Goal: Transaction & Acquisition: Purchase product/service

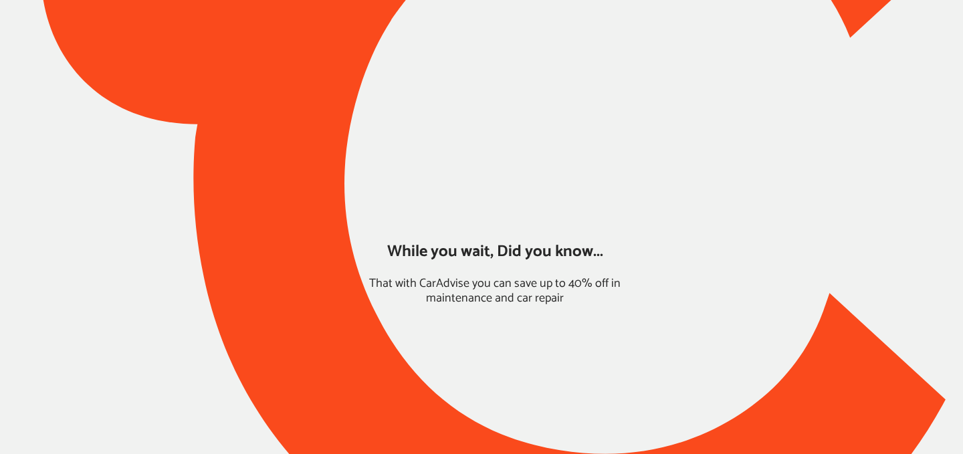
type input "*****"
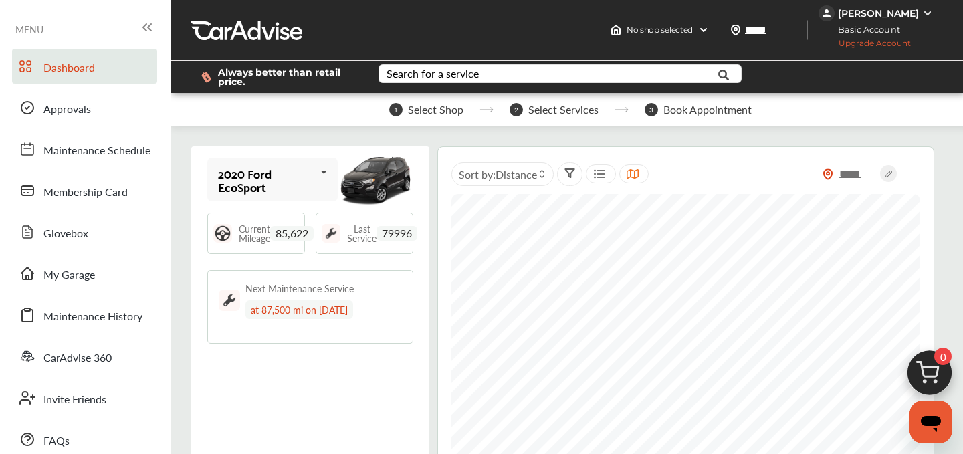
click at [933, 374] on img at bounding box center [929, 376] width 64 height 64
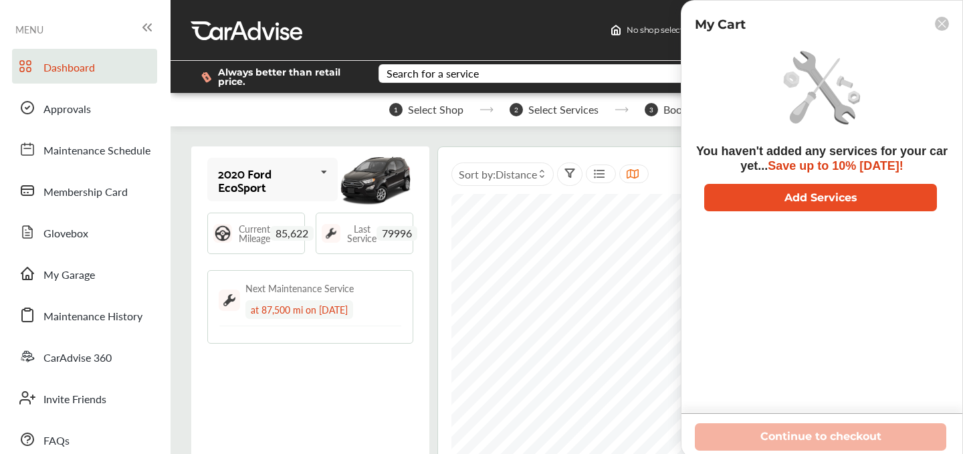
click at [802, 209] on button "Add Services" at bounding box center [820, 197] width 233 height 27
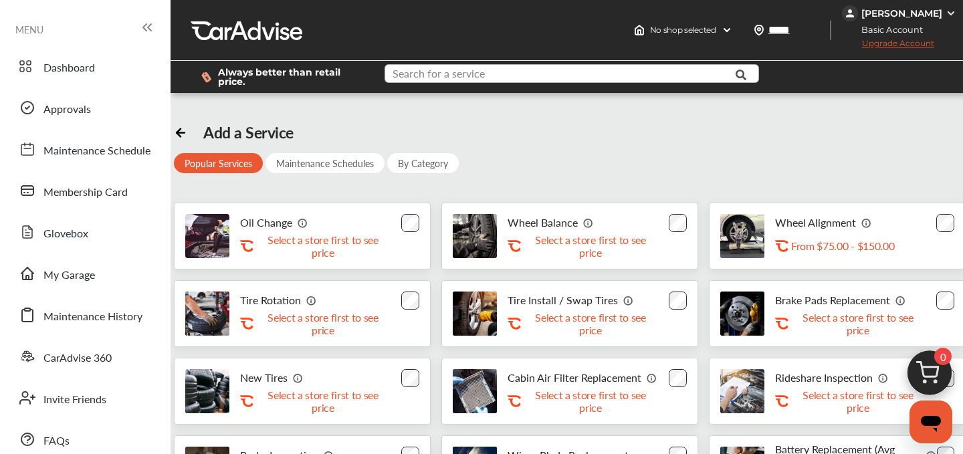
click at [489, 75] on input "text" at bounding box center [561, 75] width 350 height 21
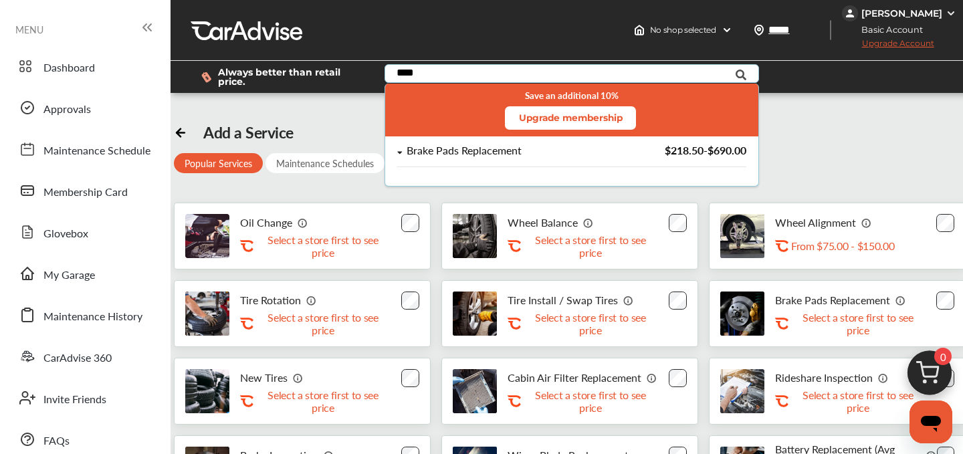
type input "****"
click at [463, 153] on div "Brake Pads Replacement" at bounding box center [463, 150] width 115 height 11
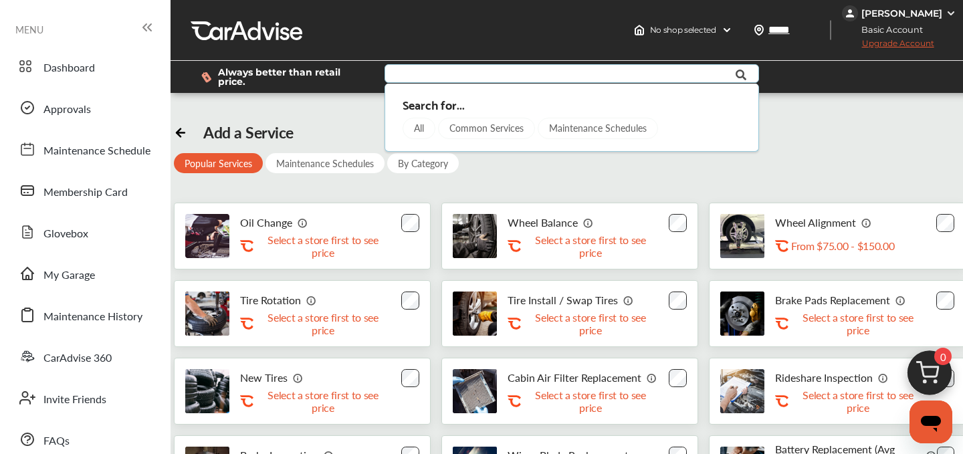
click at [543, 77] on input "text" at bounding box center [561, 75] width 350 height 21
click at [543, 76] on input "text" at bounding box center [561, 75] width 350 height 21
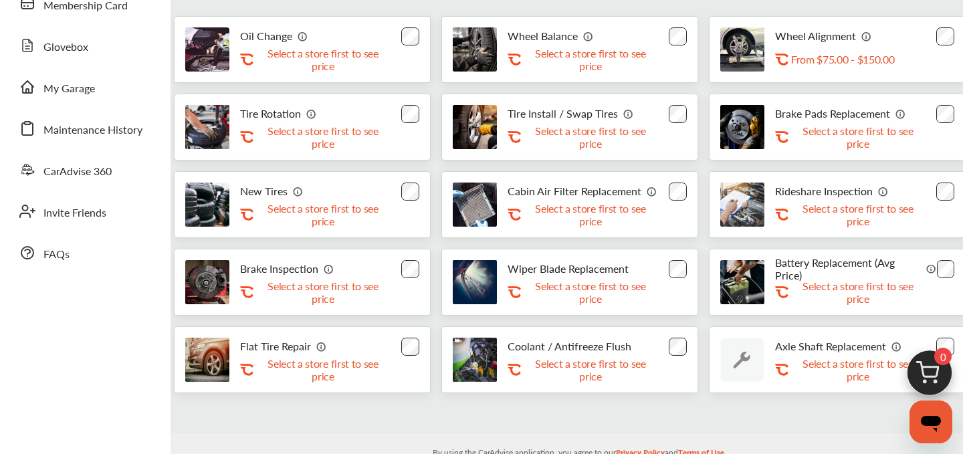
scroll to position [180, 0]
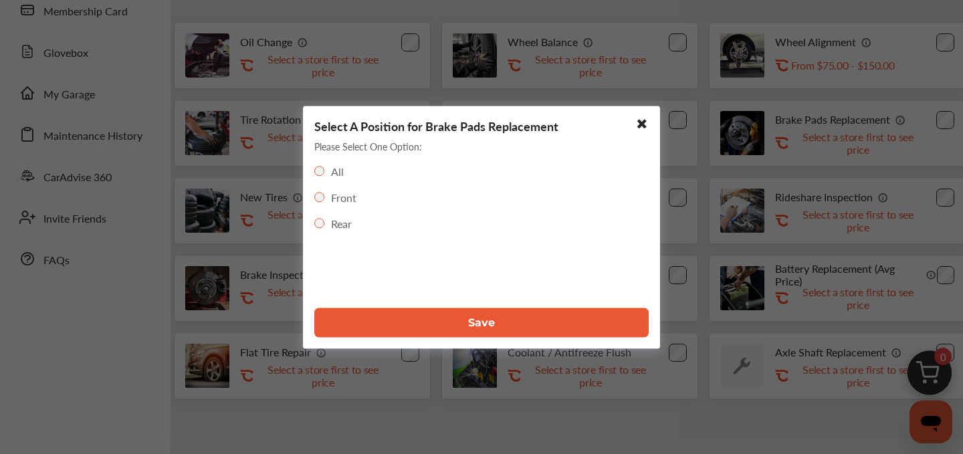
click at [479, 314] on button "Save" at bounding box center [481, 322] width 334 height 29
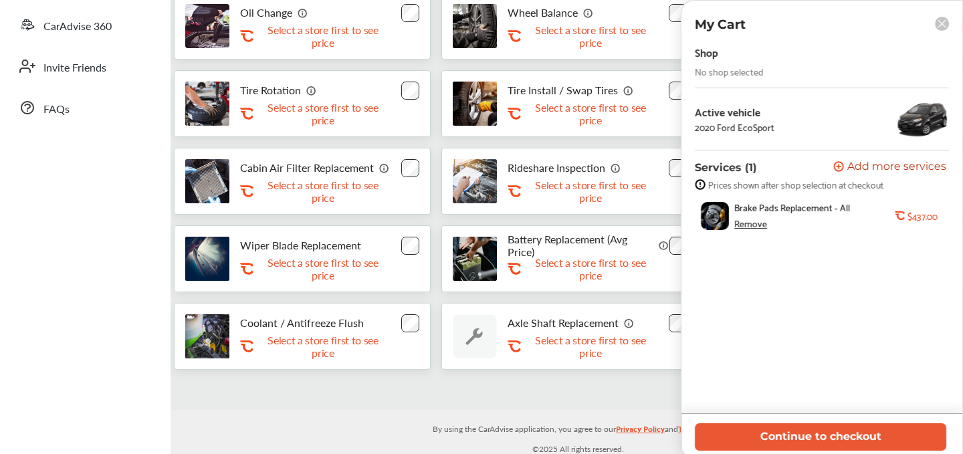
scroll to position [336, 0]
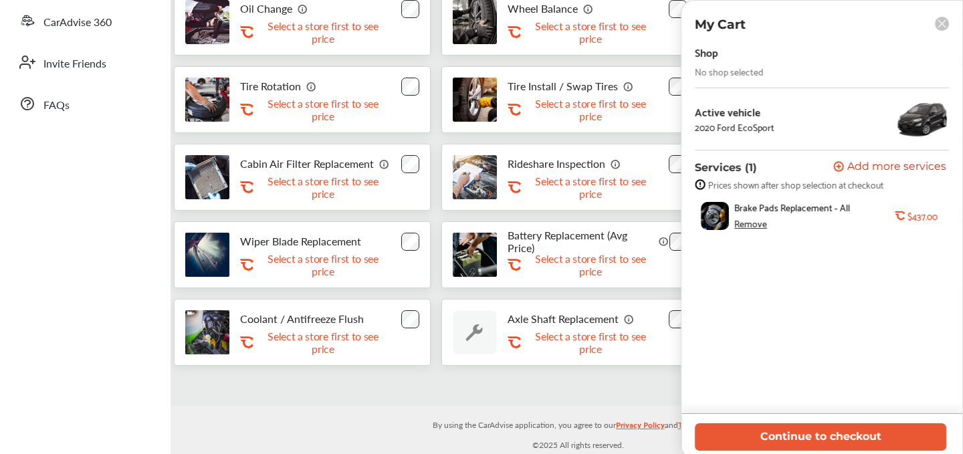
click at [755, 226] on div "Remove" at bounding box center [750, 223] width 33 height 11
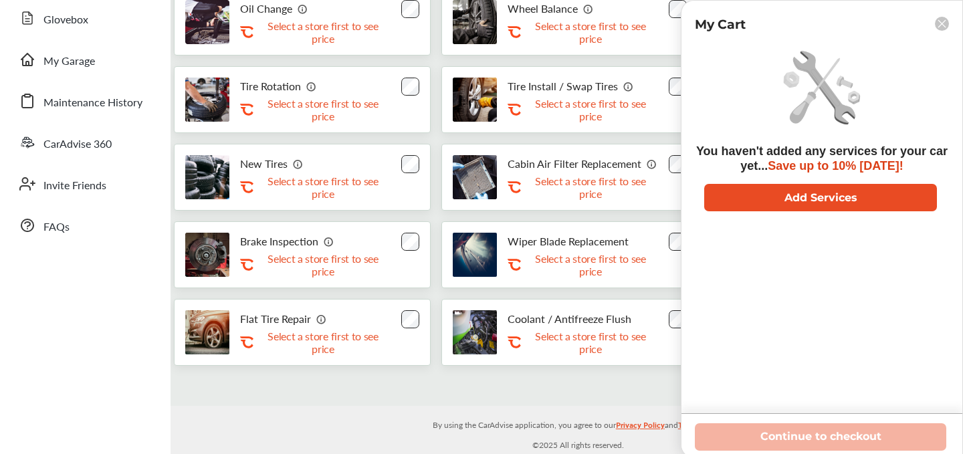
click at [793, 198] on button "Add Services" at bounding box center [820, 197] width 233 height 27
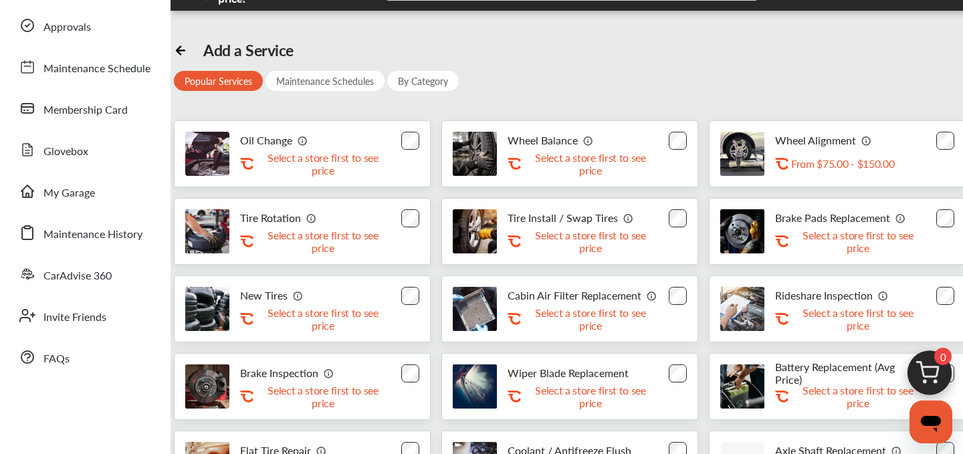
scroll to position [0, 0]
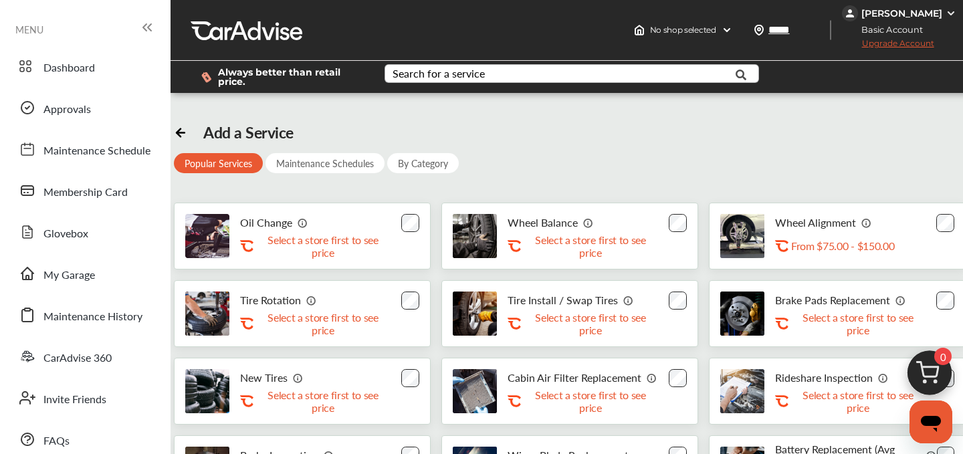
click at [479, 68] on div "Search for a service" at bounding box center [438, 73] width 92 height 11
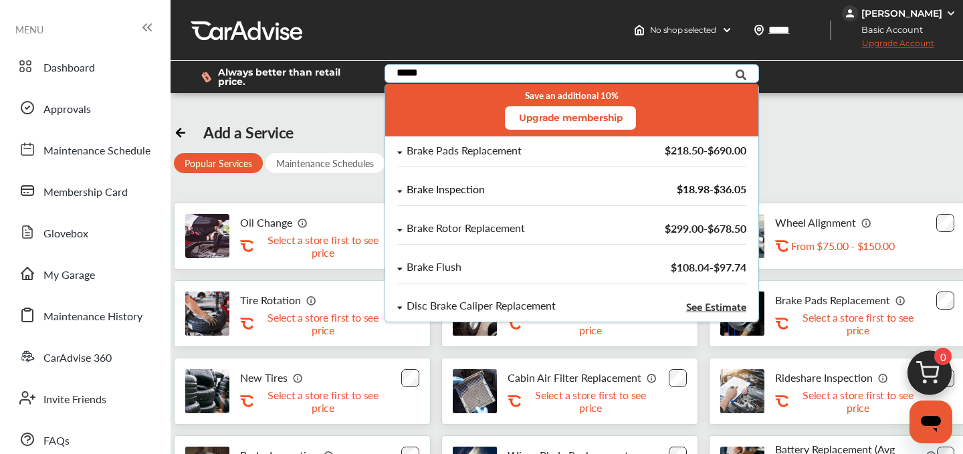
type input "*****"
click at [444, 186] on div "Brake Inspection" at bounding box center [445, 189] width 78 height 11
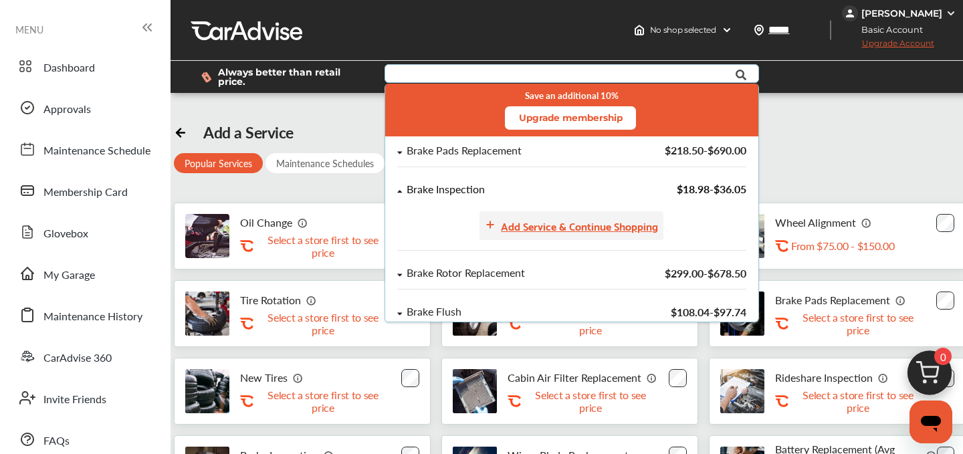
click at [571, 219] on div "Add Service & Continue Shopping" at bounding box center [579, 226] width 157 height 18
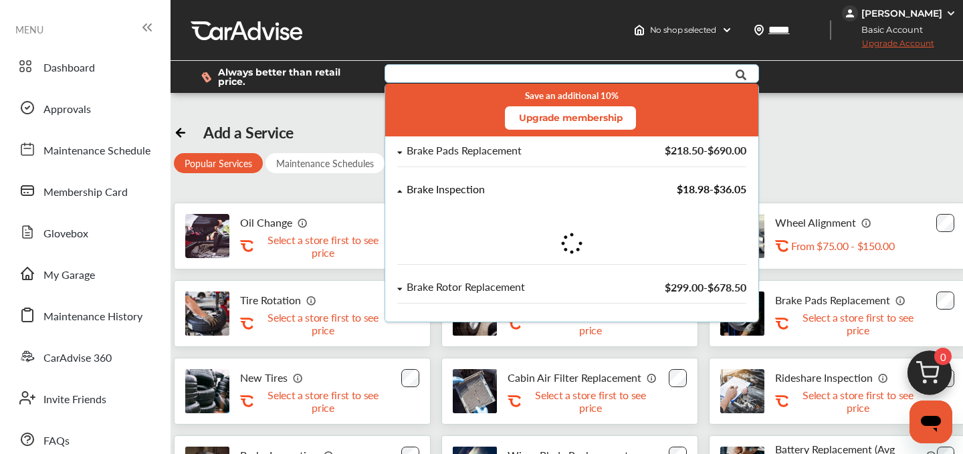
click at [451, 74] on input "text" at bounding box center [561, 75] width 350 height 21
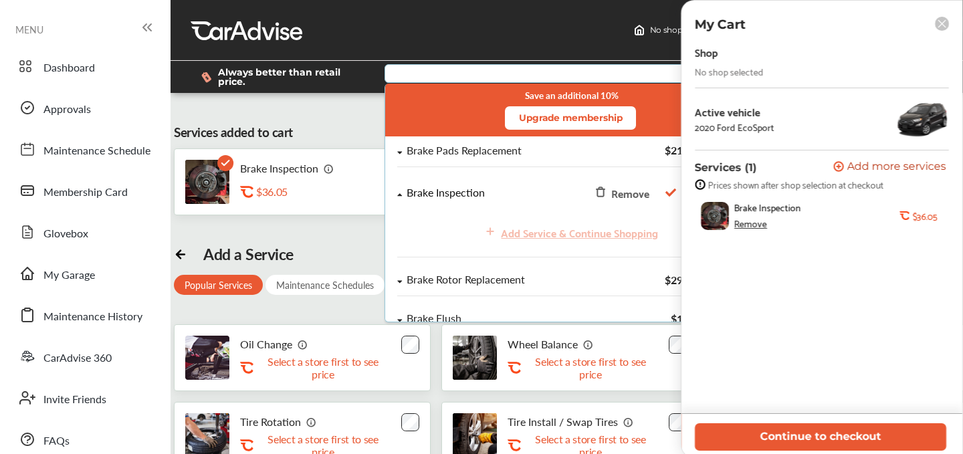
click at [451, 74] on input "text" at bounding box center [561, 75] width 350 height 21
click at [455, 142] on div "Brake Pads Replacement $218.50 - $690.00" at bounding box center [571, 155] width 373 height 39
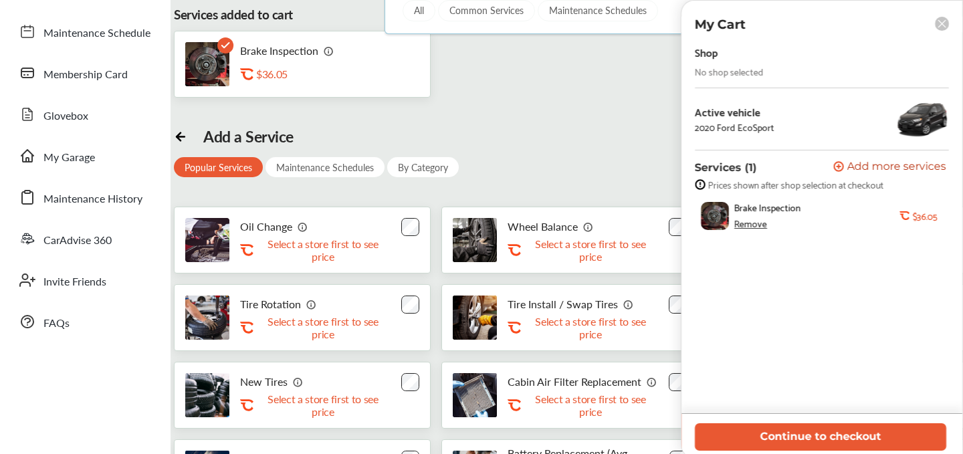
scroll to position [121, 0]
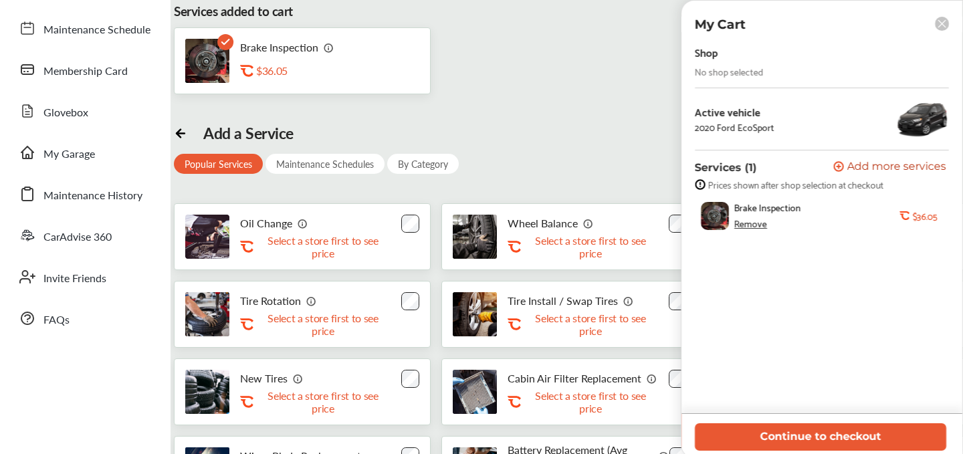
click at [487, 94] on div "Services added to cart Brake Inspection .st0{fill:#FA4A1C;} $36.05 Add a Servic…" at bounding box center [578, 281] width 809 height 598
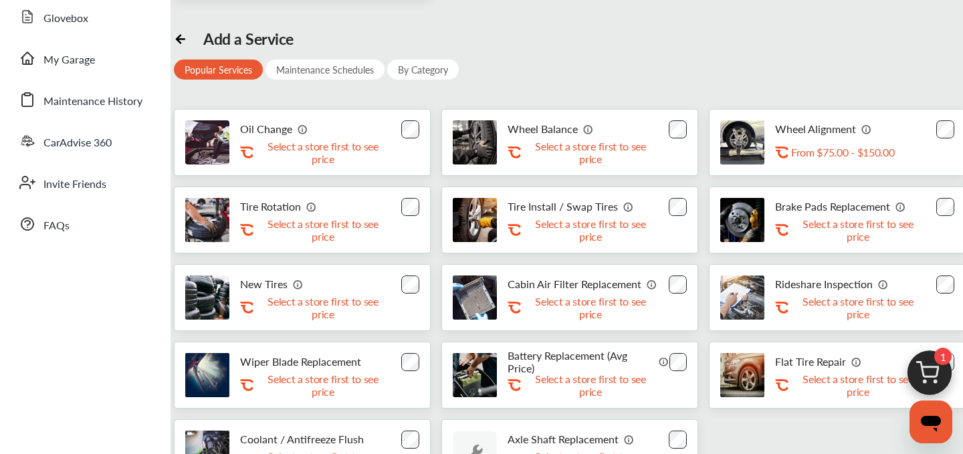
scroll to position [215, 0]
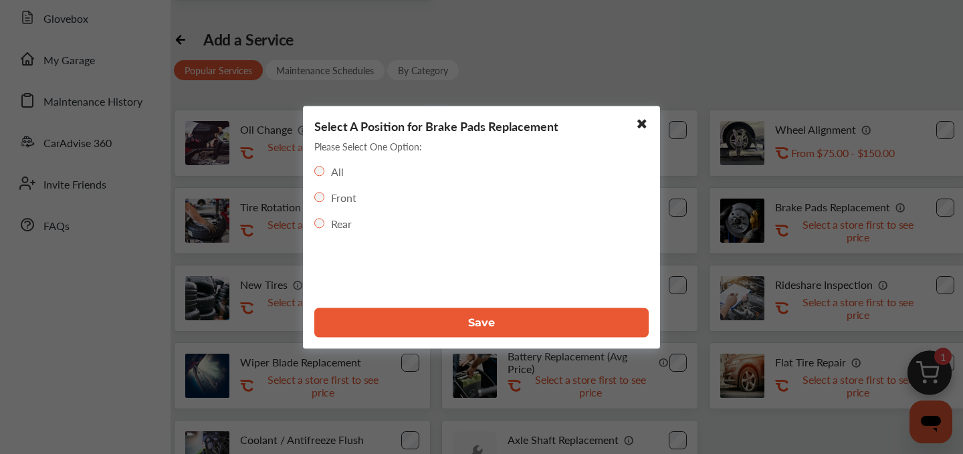
click at [420, 323] on button "Save" at bounding box center [481, 322] width 334 height 29
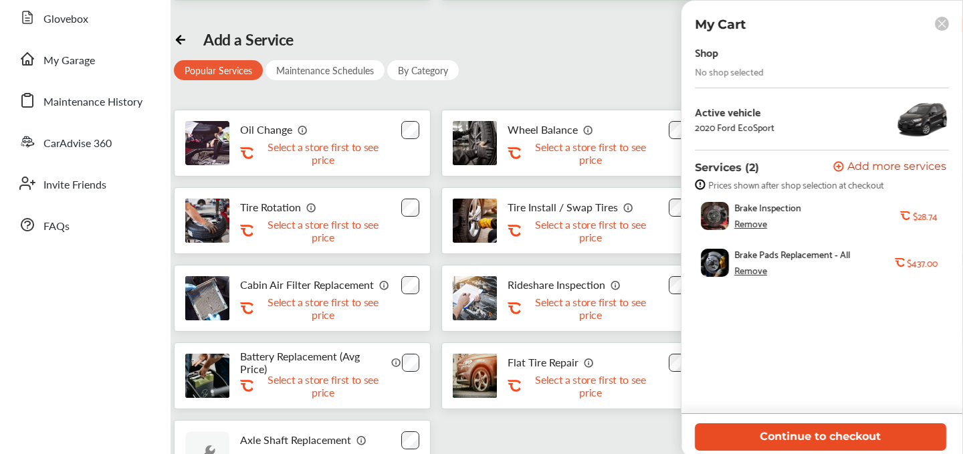
click at [826, 437] on button "Continue to checkout" at bounding box center [820, 436] width 251 height 27
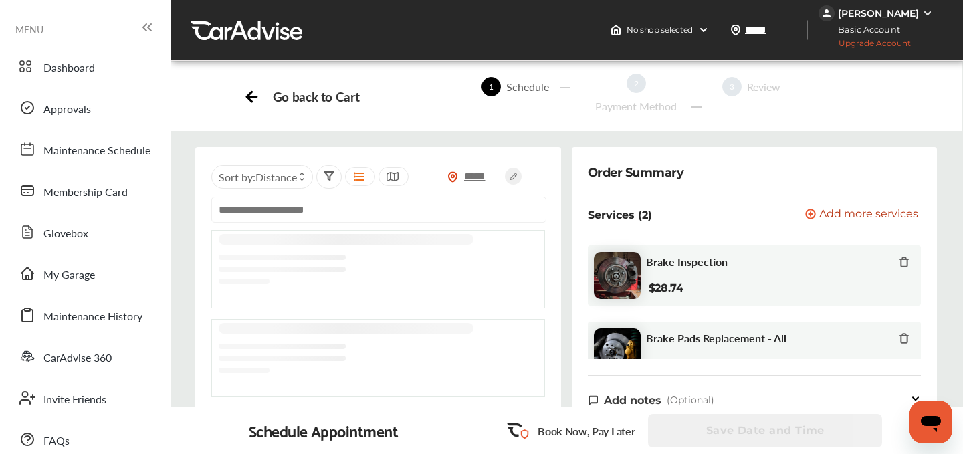
click at [293, 210] on input "text" at bounding box center [378, 210] width 335 height 26
paste input "**********"
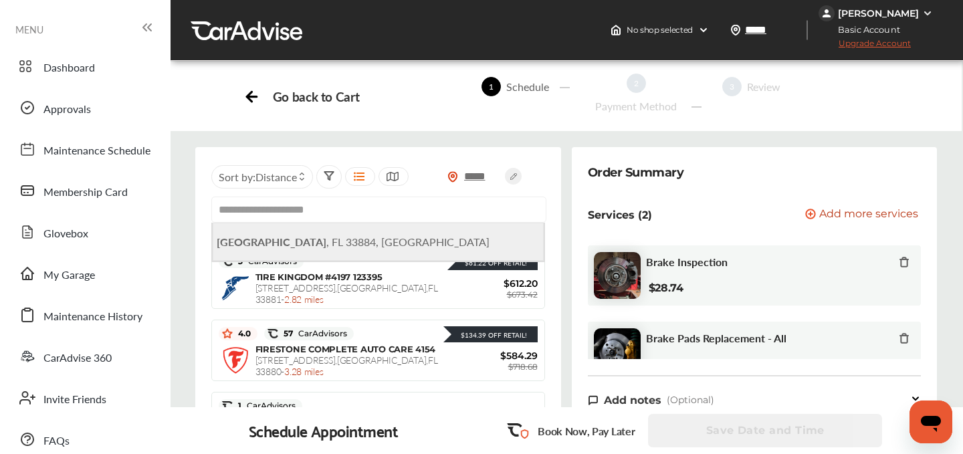
click at [339, 236] on span "[GEOGRAPHIC_DATA], [GEOGRAPHIC_DATA]" at bounding box center [353, 241] width 273 height 15
type input "**********"
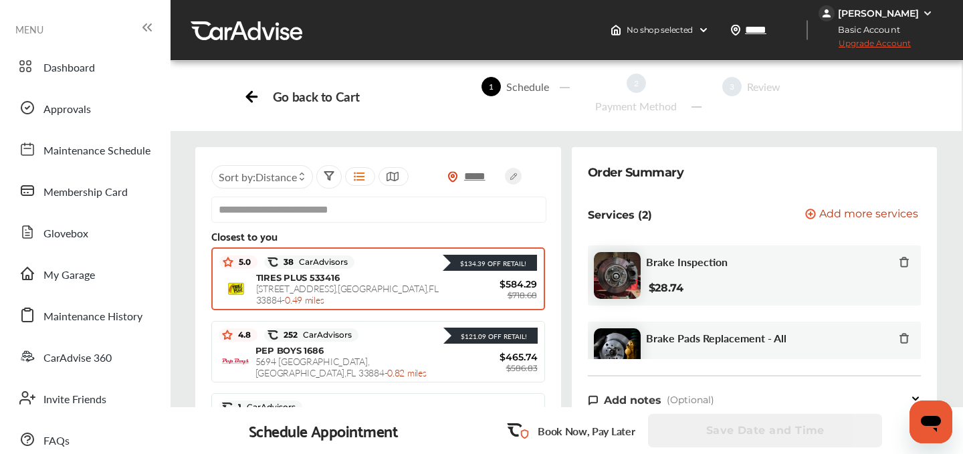
scroll to position [5, 0]
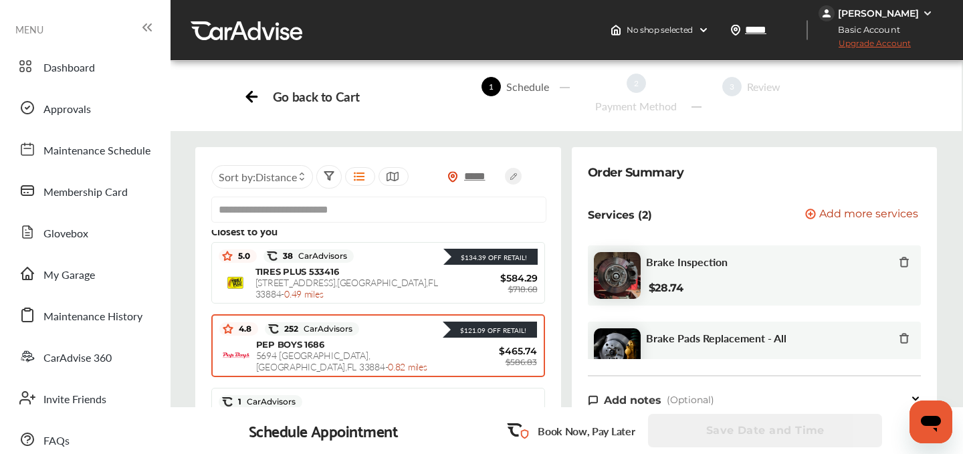
click at [374, 350] on span "[STREET_ADDRESS] - 0.82 miles" at bounding box center [341, 360] width 171 height 25
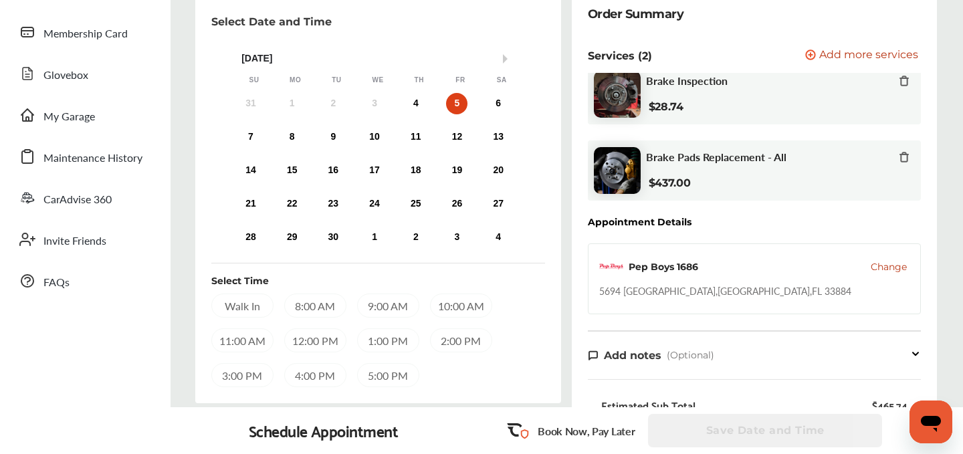
scroll to position [0, 0]
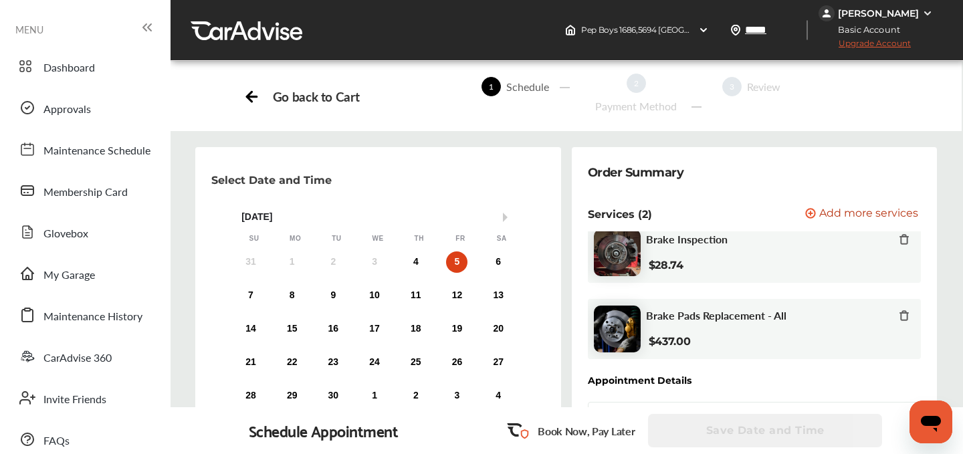
click at [872, 15] on div "[PERSON_NAME]" at bounding box center [878, 13] width 81 height 12
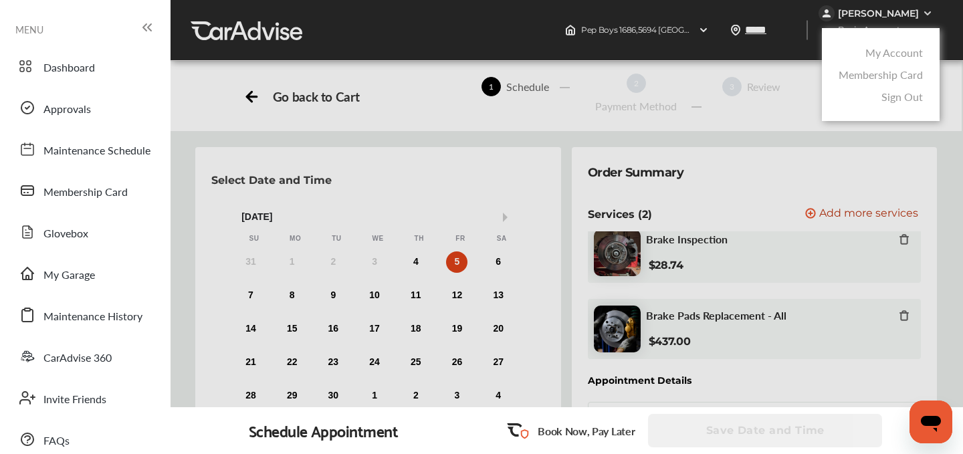
click at [790, 58] on div at bounding box center [481, 260] width 963 height 521
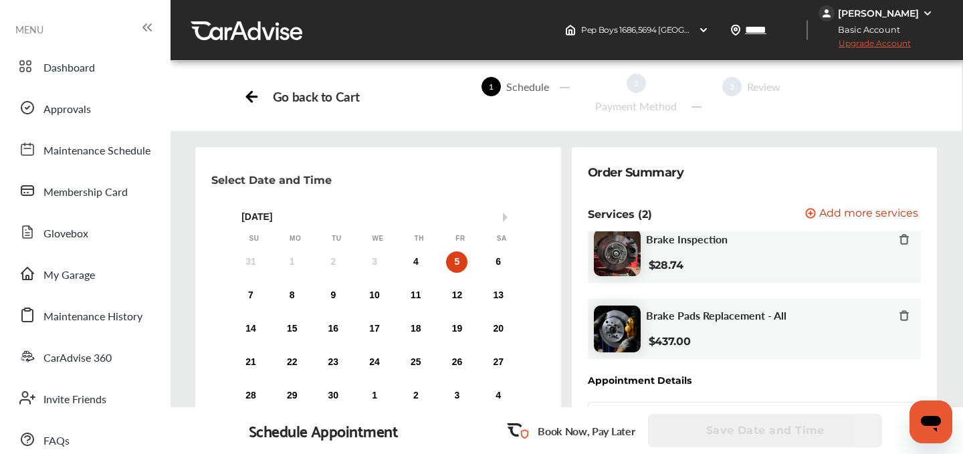
click at [876, 43] on span "Upgrade Account" at bounding box center [864, 46] width 92 height 17
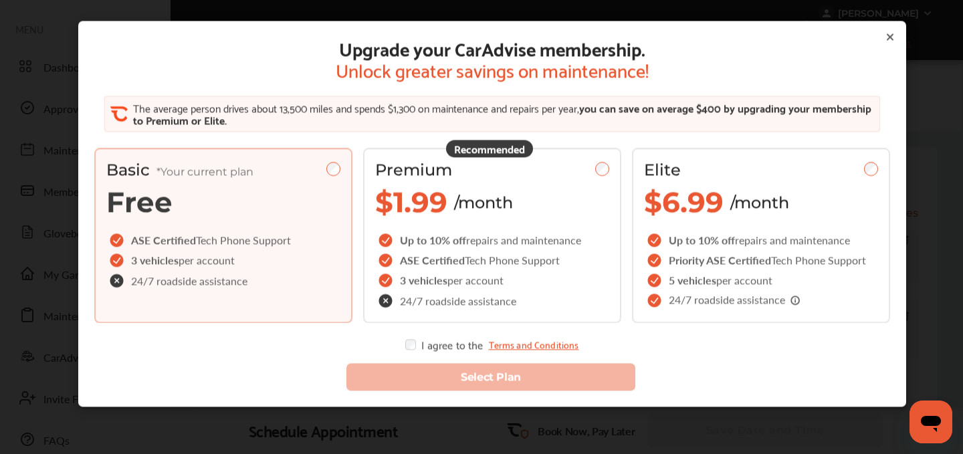
click at [884, 35] on div "Upgrade your CarAdvise membership. Unlock greater savings on maintenance! The a…" at bounding box center [492, 214] width 828 height 386
click at [888, 35] on icon at bounding box center [889, 36] width 5 height 5
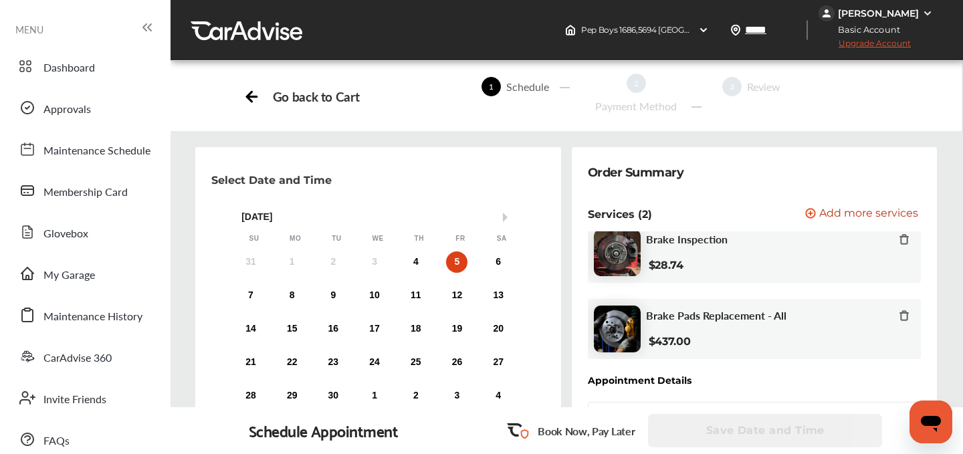
click at [870, 13] on div "[PERSON_NAME]" at bounding box center [878, 13] width 81 height 12
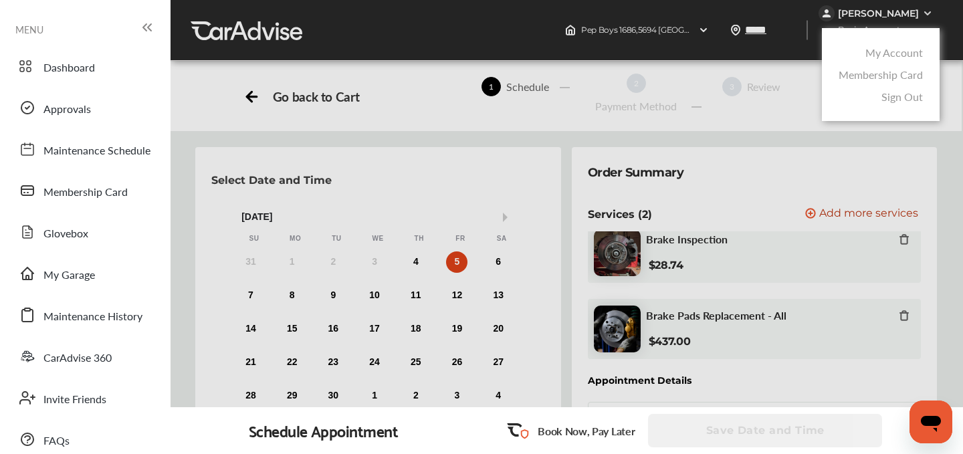
click at [880, 45] on link "My Account" at bounding box center [893, 52] width 57 height 15
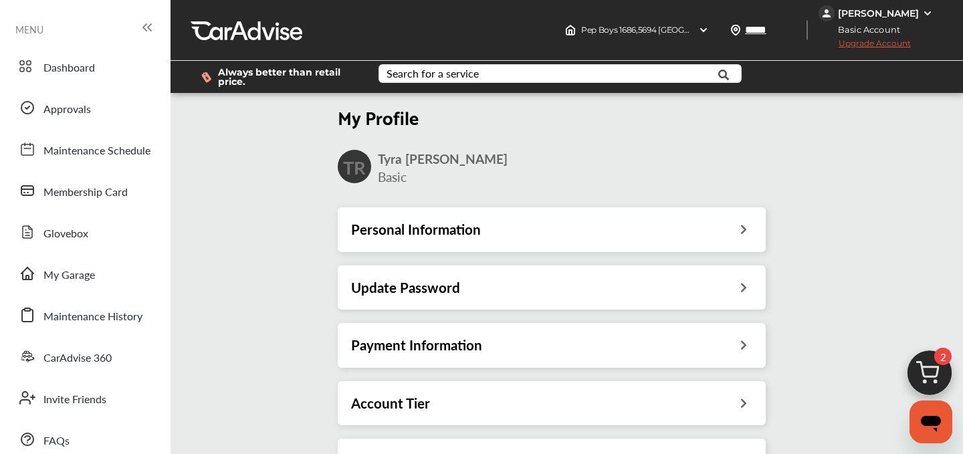
click at [454, 354] on h3 "Payment Information" at bounding box center [416, 344] width 131 height 17
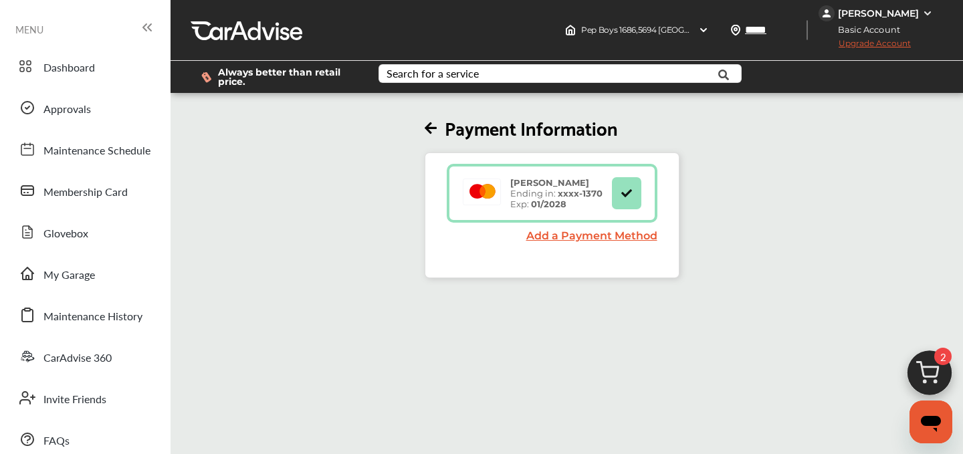
click at [880, 45] on span "Upgrade Account" at bounding box center [864, 46] width 92 height 17
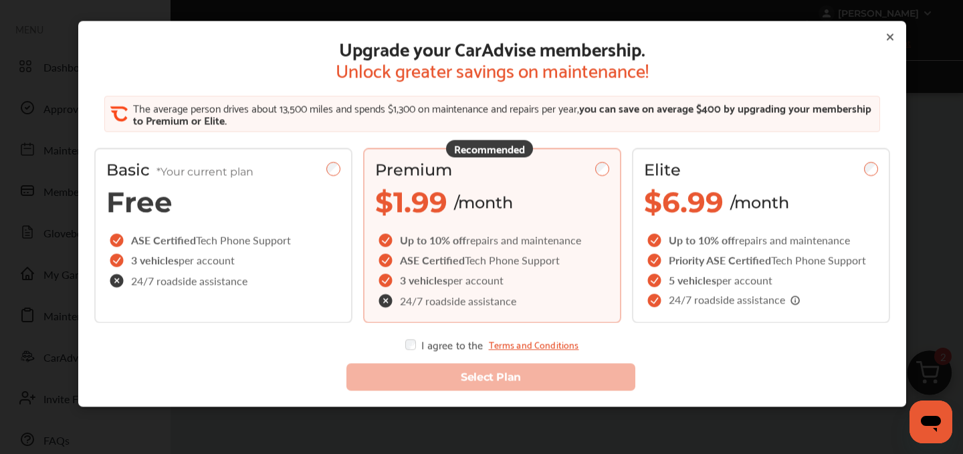
click at [417, 348] on div "I agree to the Terms and Conditions" at bounding box center [491, 344] width 173 height 11
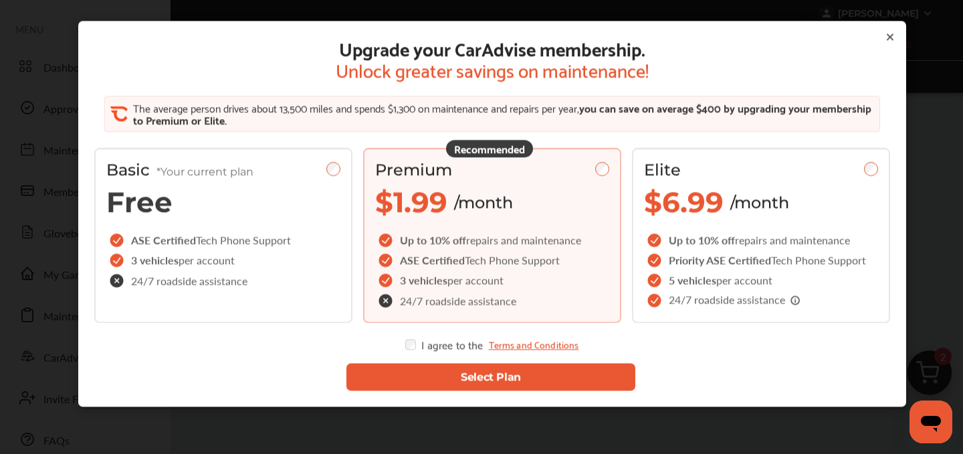
click at [463, 382] on button "Select Plan" at bounding box center [490, 376] width 289 height 27
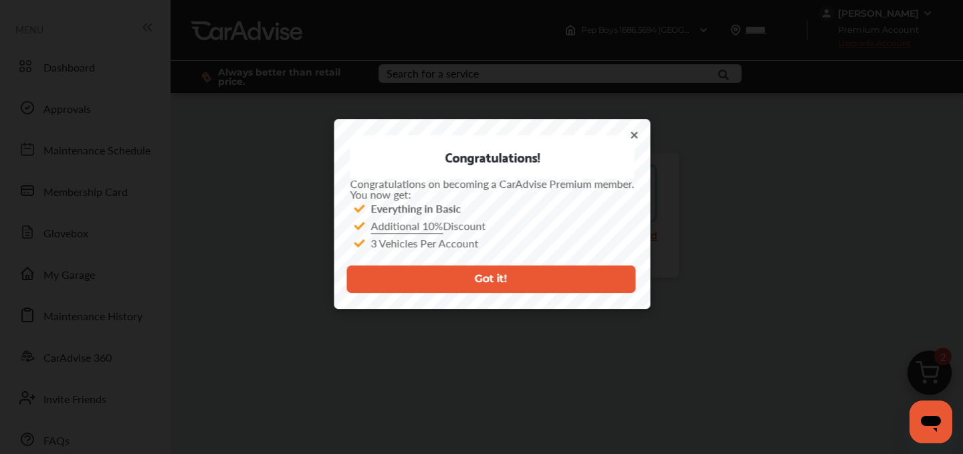
click at [634, 135] on icon at bounding box center [634, 134] width 5 height 5
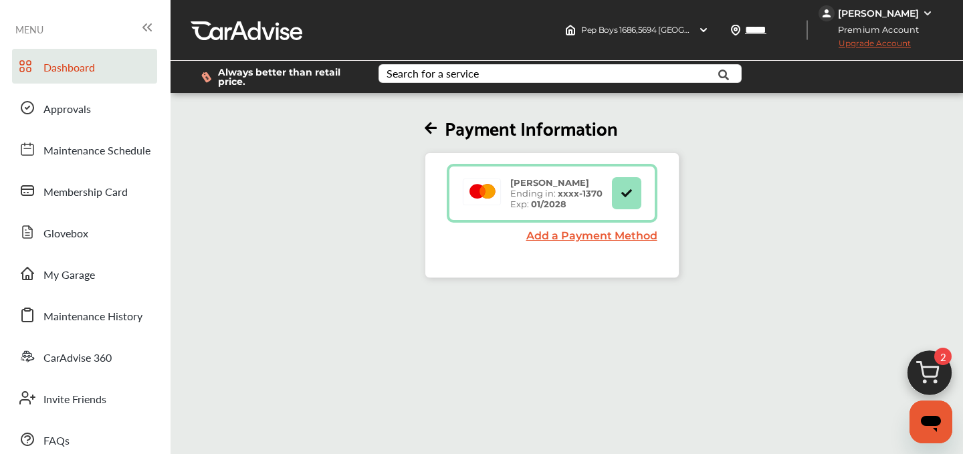
click at [55, 69] on span "Dashboard" at bounding box center [68, 67] width 51 height 17
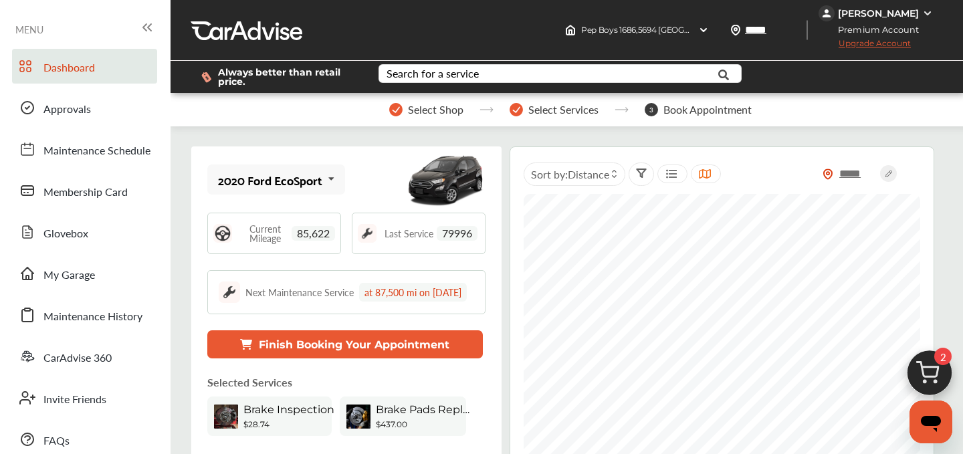
click at [928, 378] on img at bounding box center [929, 376] width 64 height 64
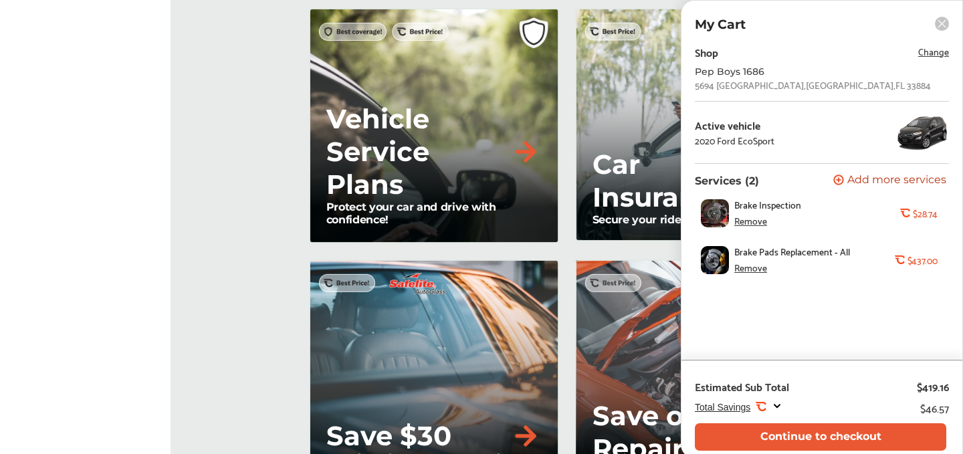
scroll to position [1658, 0]
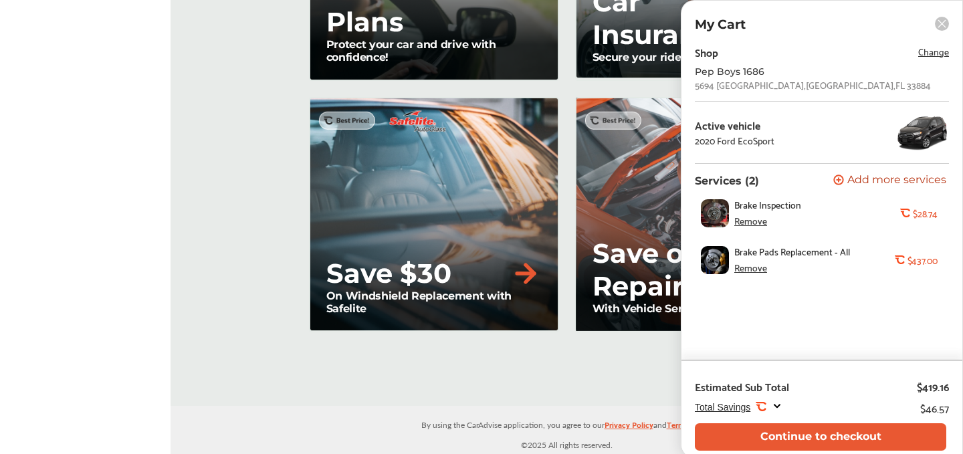
click at [819, 396] on div "Estimated Sub Total $419.16" at bounding box center [822, 384] width 254 height 28
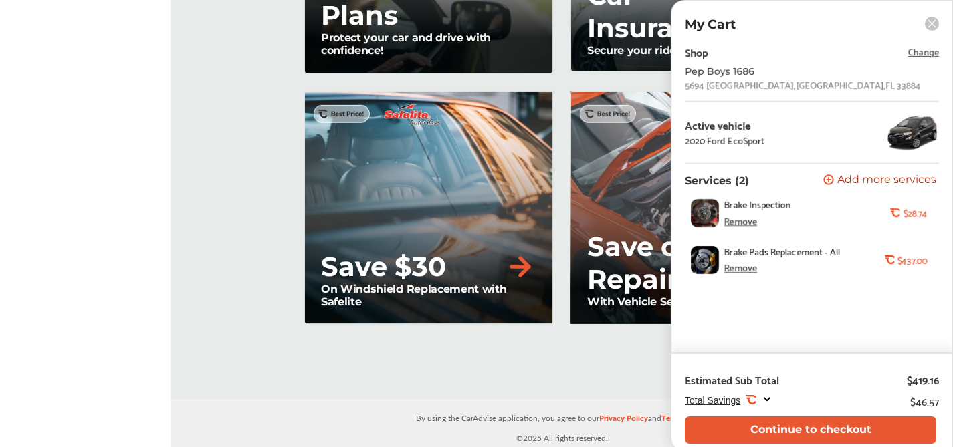
scroll to position [1665, 0]
click at [760, 404] on div "Total Savings .st0{fill:#FA4A1C;}" at bounding box center [729, 400] width 88 height 13
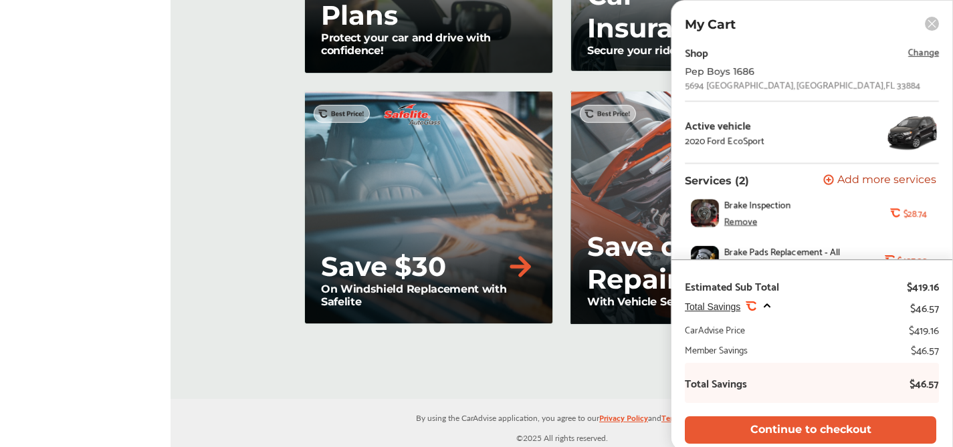
scroll to position [0, 0]
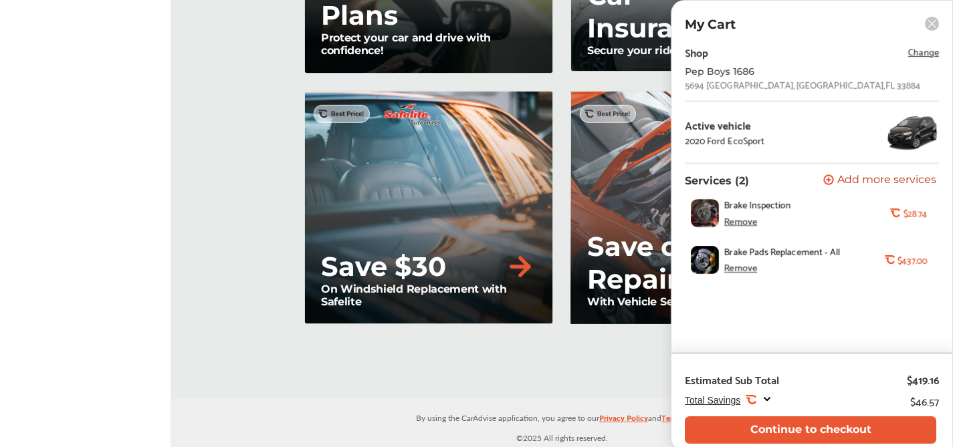
click at [765, 401] on icon at bounding box center [766, 399] width 11 height 11
